Goal: Information Seeking & Learning: Check status

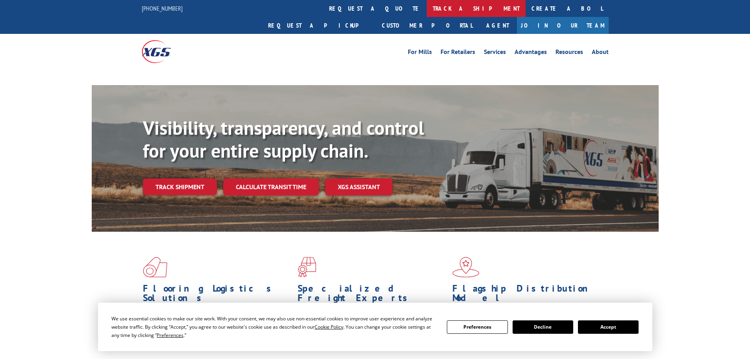
click at [427, 10] on link "track a shipment" at bounding box center [476, 8] width 99 height 17
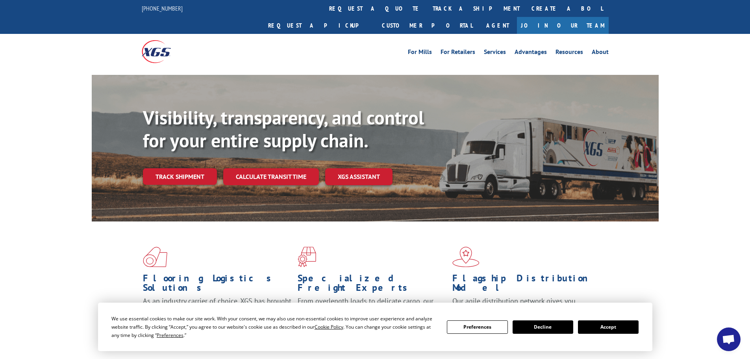
click at [618, 327] on button "Accept" at bounding box center [608, 326] width 61 height 13
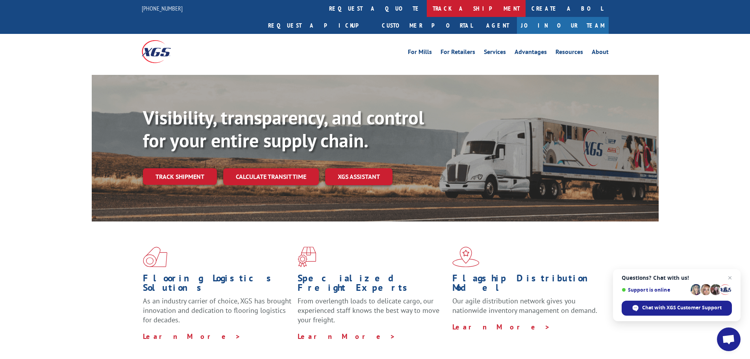
click at [427, 10] on link "track a shipment" at bounding box center [476, 8] width 99 height 17
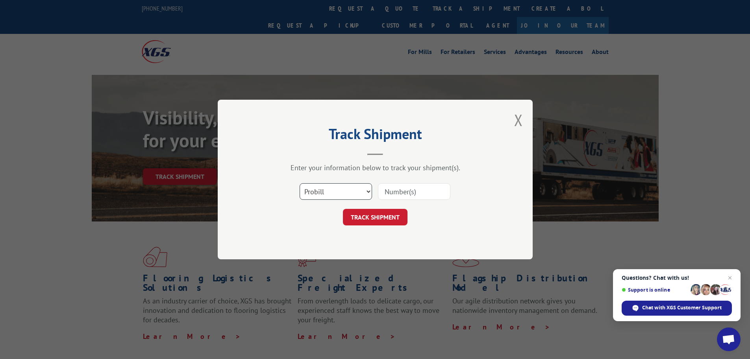
click at [343, 193] on select "Select category... Probill BOL PO" at bounding box center [336, 191] width 72 height 17
select select "bol"
click at [300, 183] on select "Select category... Probill BOL PO" at bounding box center [336, 191] width 72 height 17
click at [398, 187] on input at bounding box center [414, 191] width 72 height 17
paste input "7061088"
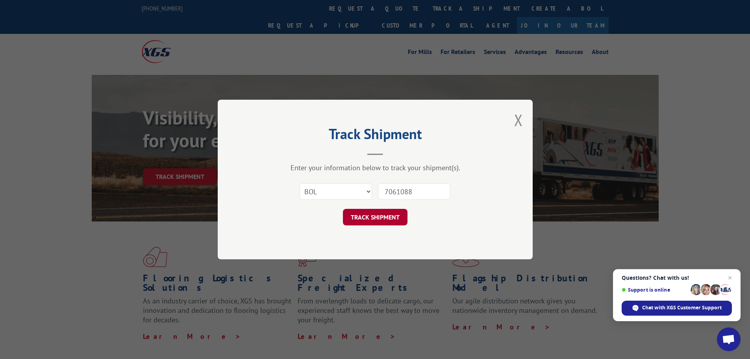
type input "7061088"
click at [380, 224] on button "TRACK SHIPMENT" at bounding box center [375, 217] width 65 height 17
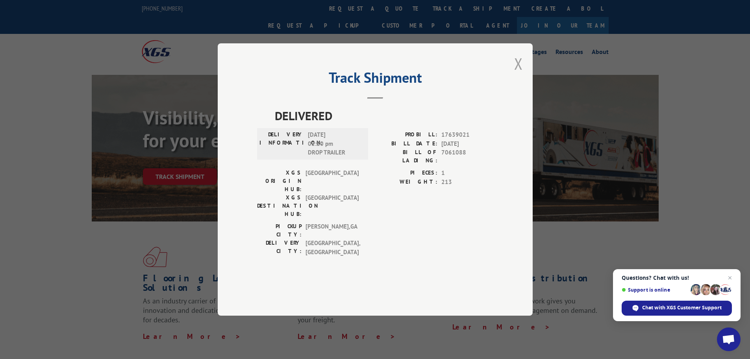
click at [516, 74] on button "Close modal" at bounding box center [518, 63] width 9 height 21
